Goal: Information Seeking & Learning: Learn about a topic

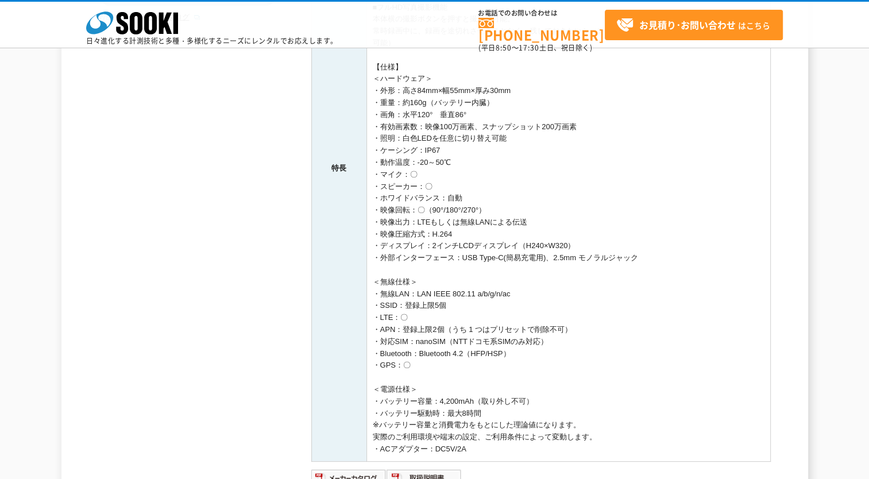
scroll to position [517, 0]
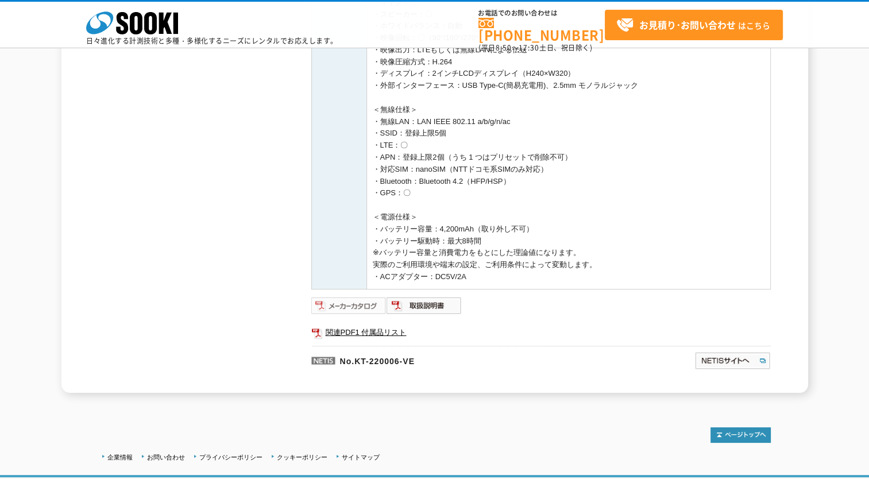
click at [361, 301] on img at bounding box center [348, 306] width 75 height 18
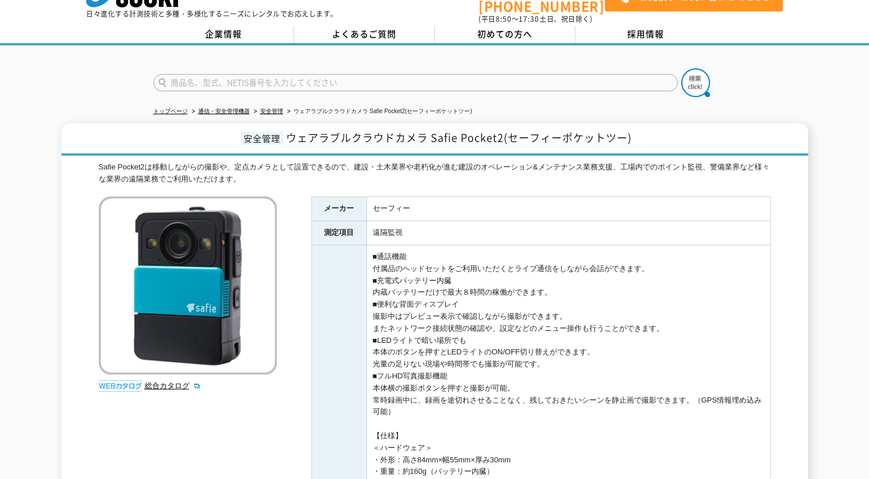
scroll to position [0, 0]
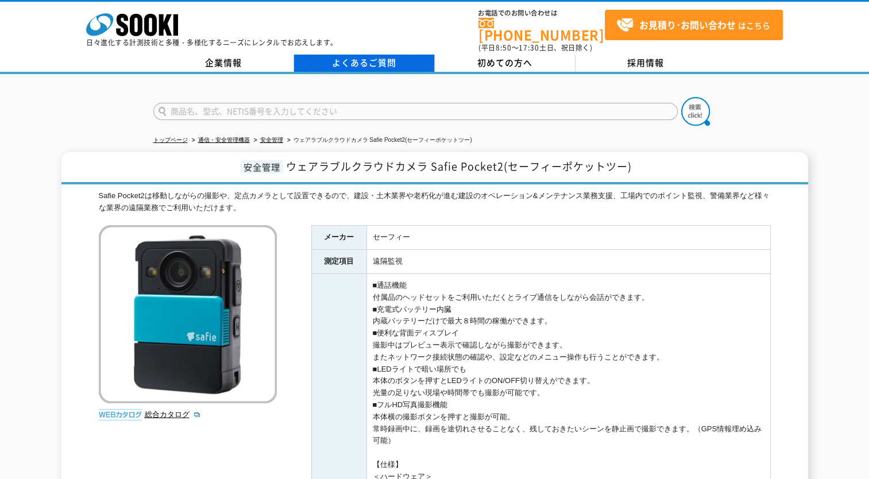
click at [361, 55] on link "よくあるご質問" at bounding box center [364, 63] width 141 height 17
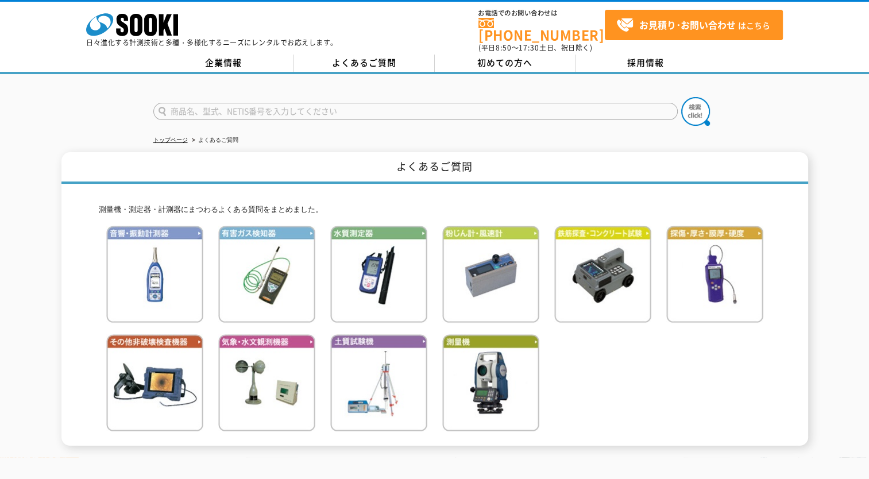
click at [224, 55] on link "企業情報" at bounding box center [223, 63] width 141 height 17
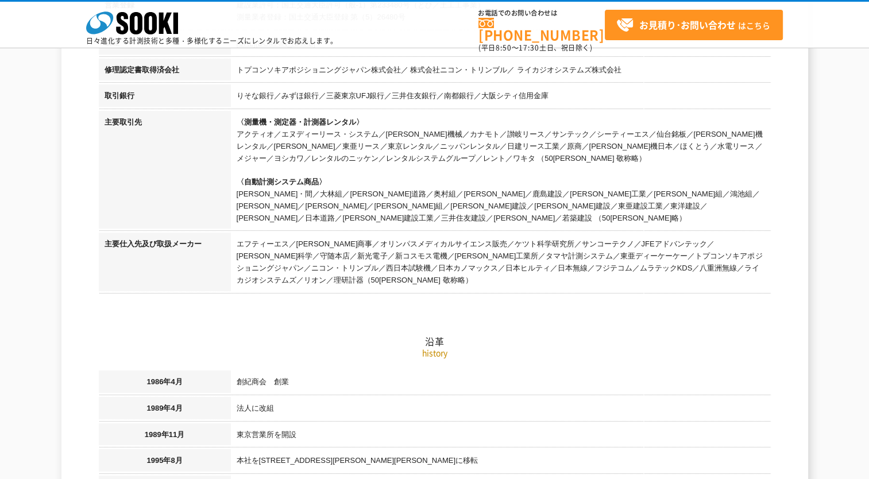
scroll to position [434, 0]
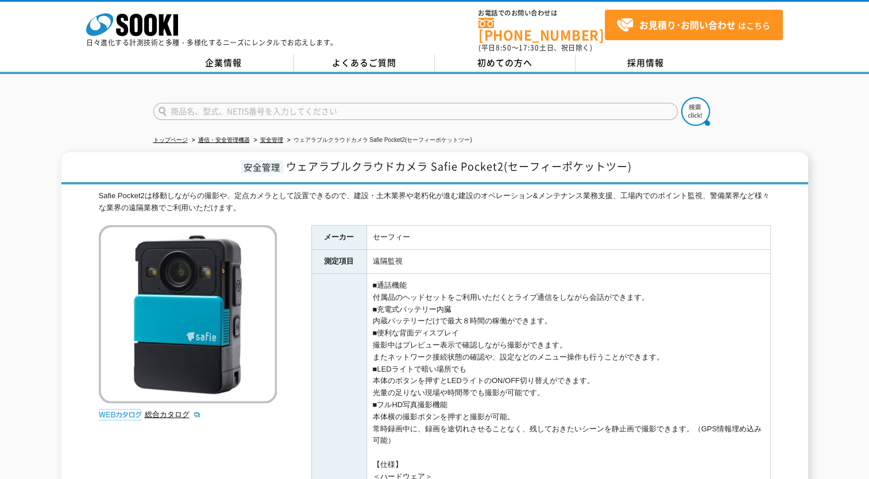
click at [338, 103] on input "text" at bounding box center [415, 111] width 525 height 17
type input "セーフィー"
click at [682, 97] on button at bounding box center [696, 111] width 29 height 29
